Goal: Task Accomplishment & Management: Manage account settings

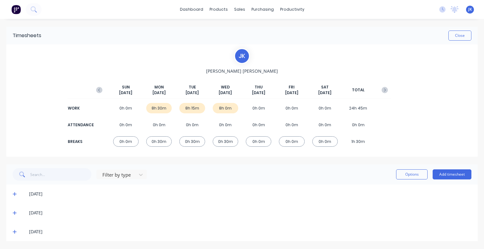
click at [15, 212] on icon at bounding box center [15, 214] width 4 height 4
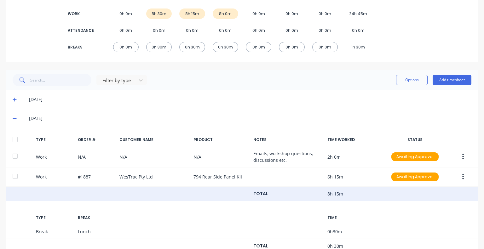
scroll to position [135, 0]
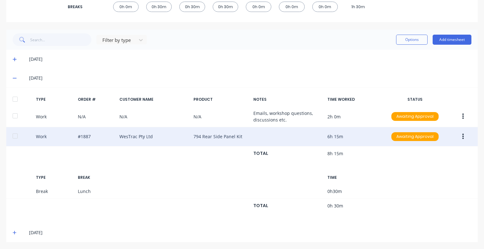
click at [98, 136] on div "Work #1887 WesTrac Pty Ltd 794 Rear Side Panel Kit 6h 15m Awaiting Approval" at bounding box center [242, 136] width 472 height 19
click at [463, 137] on icon "button" at bounding box center [464, 136] width 2 height 7
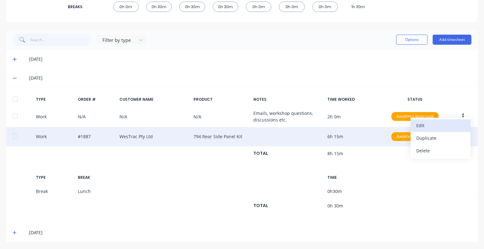
click at [428, 128] on div "Edit" at bounding box center [441, 125] width 49 height 9
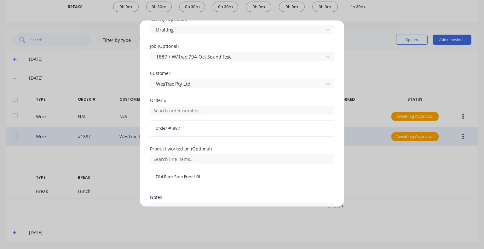
scroll to position [315, 0]
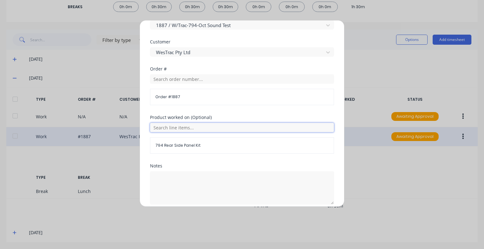
click at [226, 127] on input "text" at bounding box center [242, 127] width 184 height 9
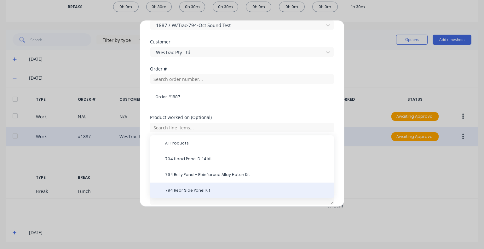
click at [218, 187] on div "794 Rear Side Panel Kit" at bounding box center [242, 191] width 184 height 16
click at [214, 188] on span "794 Rear Side Panel Kit" at bounding box center [247, 191] width 164 height 6
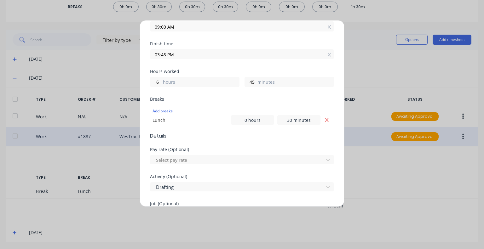
scroll to position [0, 0]
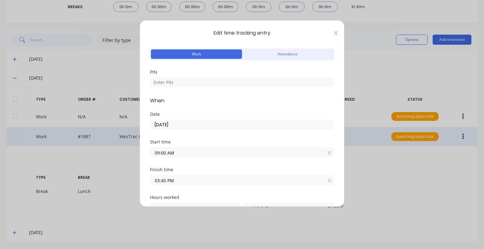
click at [334, 32] on icon at bounding box center [336, 33] width 4 height 5
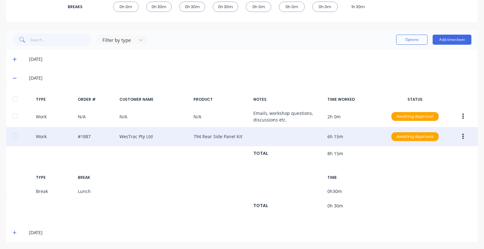
click at [13, 59] on icon at bounding box center [15, 59] width 4 height 4
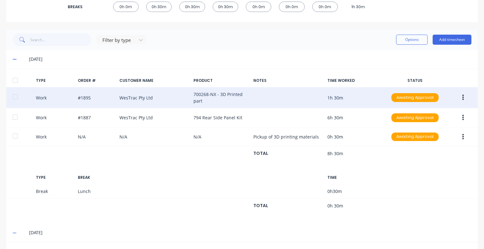
click at [457, 97] on button "button" at bounding box center [463, 97] width 15 height 11
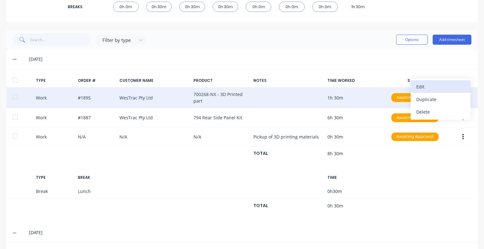
click at [429, 87] on div "Edit" at bounding box center [441, 86] width 49 height 9
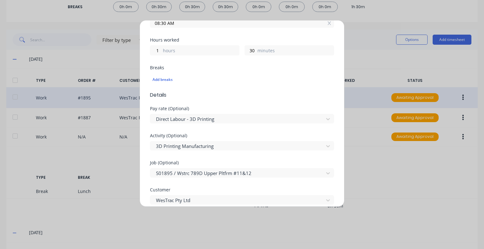
scroll to position [189, 0]
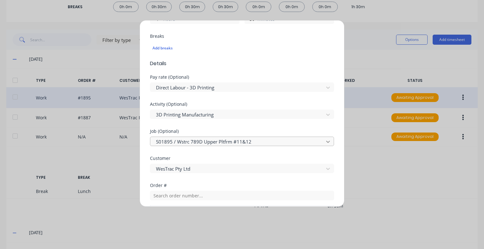
click at [323, 143] on div at bounding box center [328, 142] width 11 height 10
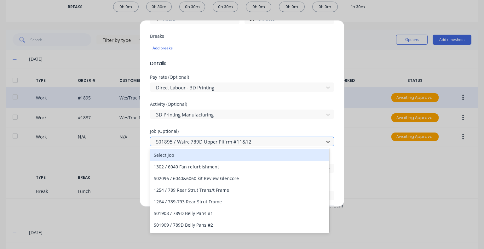
click at [278, 143] on div at bounding box center [237, 142] width 165 height 8
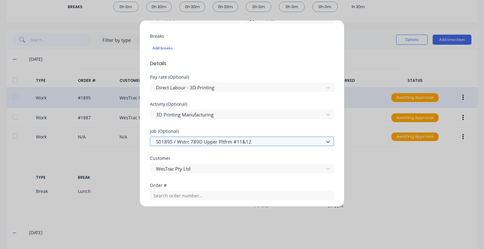
click at [272, 141] on div at bounding box center [237, 142] width 165 height 8
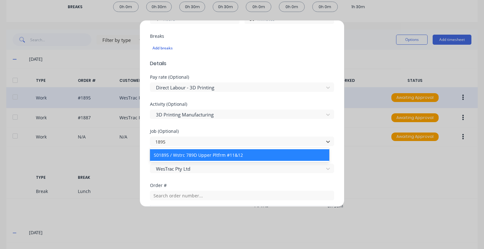
type input "1895"
click at [219, 125] on div "Activity (Optional) 3D Printing Manufacturing" at bounding box center [242, 115] width 184 height 27
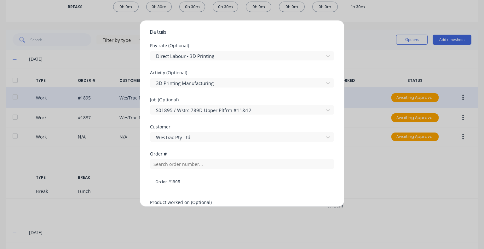
scroll to position [252, 0]
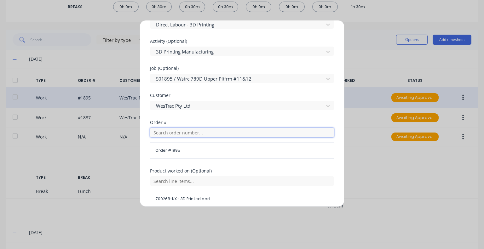
click at [181, 135] on input "text" at bounding box center [242, 132] width 184 height 9
click at [323, 76] on div at bounding box center [328, 79] width 11 height 10
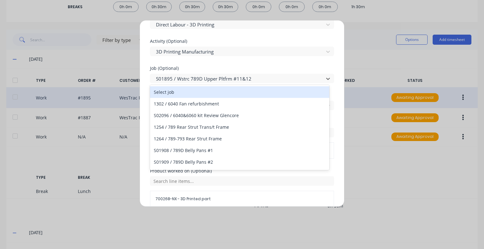
click at [169, 92] on div "Select job" at bounding box center [239, 92] width 179 height 12
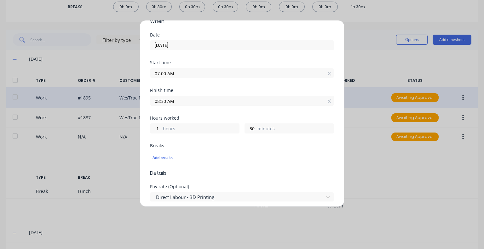
scroll to position [0, 0]
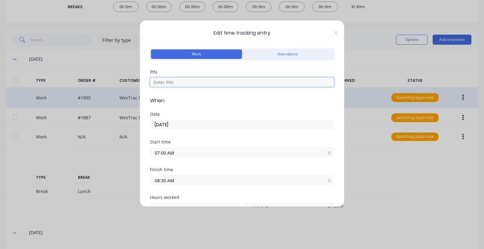
click at [170, 83] on input at bounding box center [242, 82] width 184 height 9
type input "5683"
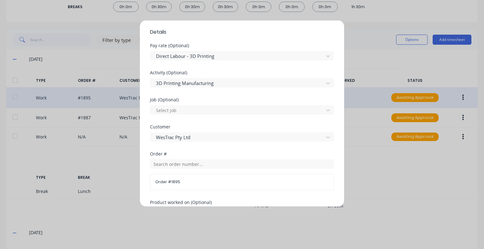
scroll to position [332, 0]
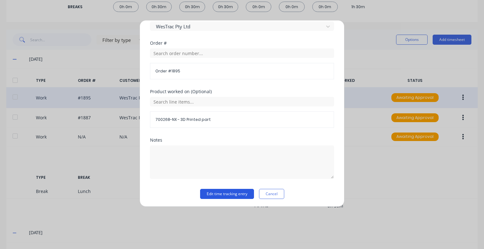
click at [218, 193] on button "Edit time tracking entry" at bounding box center [227, 194] width 54 height 10
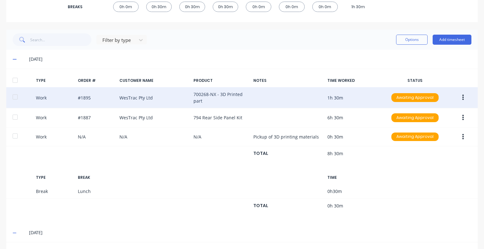
click at [15, 58] on icon at bounding box center [15, 59] width 4 height 4
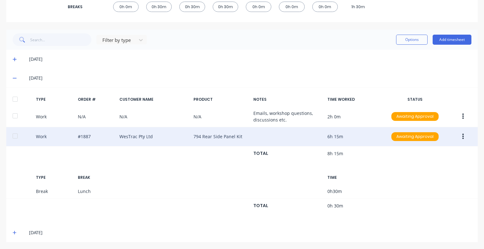
click at [15, 76] on icon at bounding box center [15, 78] width 4 height 4
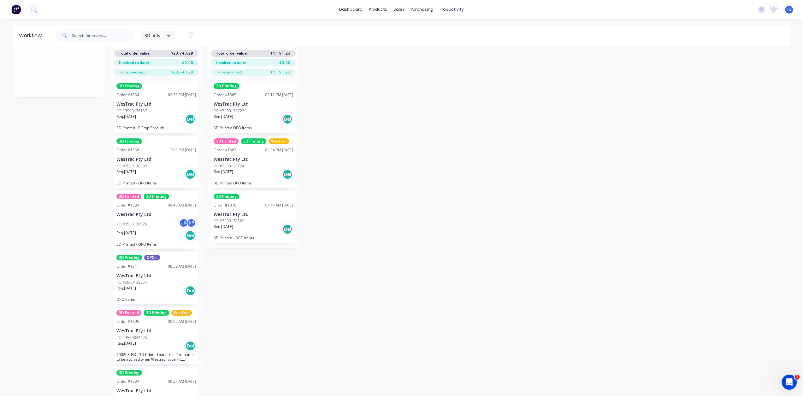
scroll to position [79, 0]
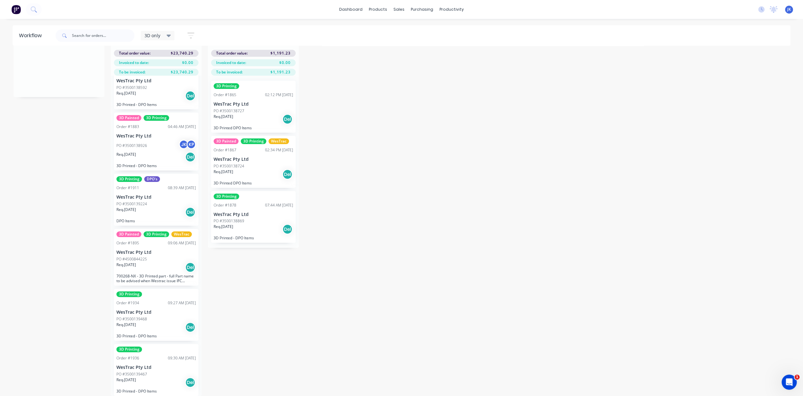
click at [140, 250] on p "WesTrac Pty Ltd" at bounding box center [155, 252] width 79 height 5
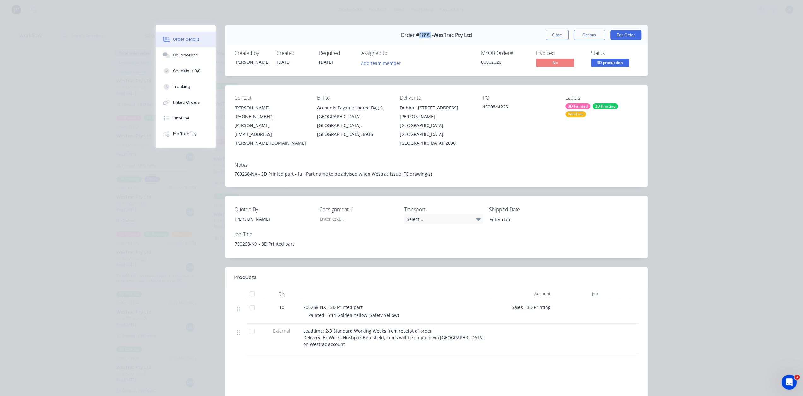
drag, startPoint x: 415, startPoint y: 35, endPoint x: 428, endPoint y: 38, distance: 13.5
click at [428, 38] on span "Order #1895 -" at bounding box center [416, 35] width 33 height 6
click at [549, 33] on button "Close" at bounding box center [556, 35] width 23 height 10
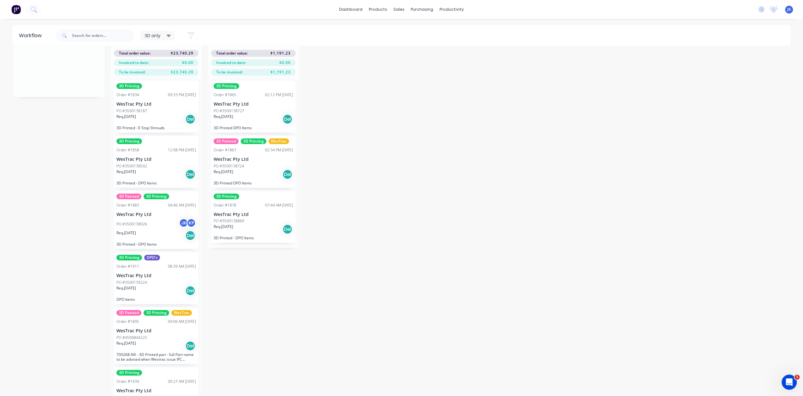
scroll to position [79, 0]
